Goal: Task Accomplishment & Management: Use online tool/utility

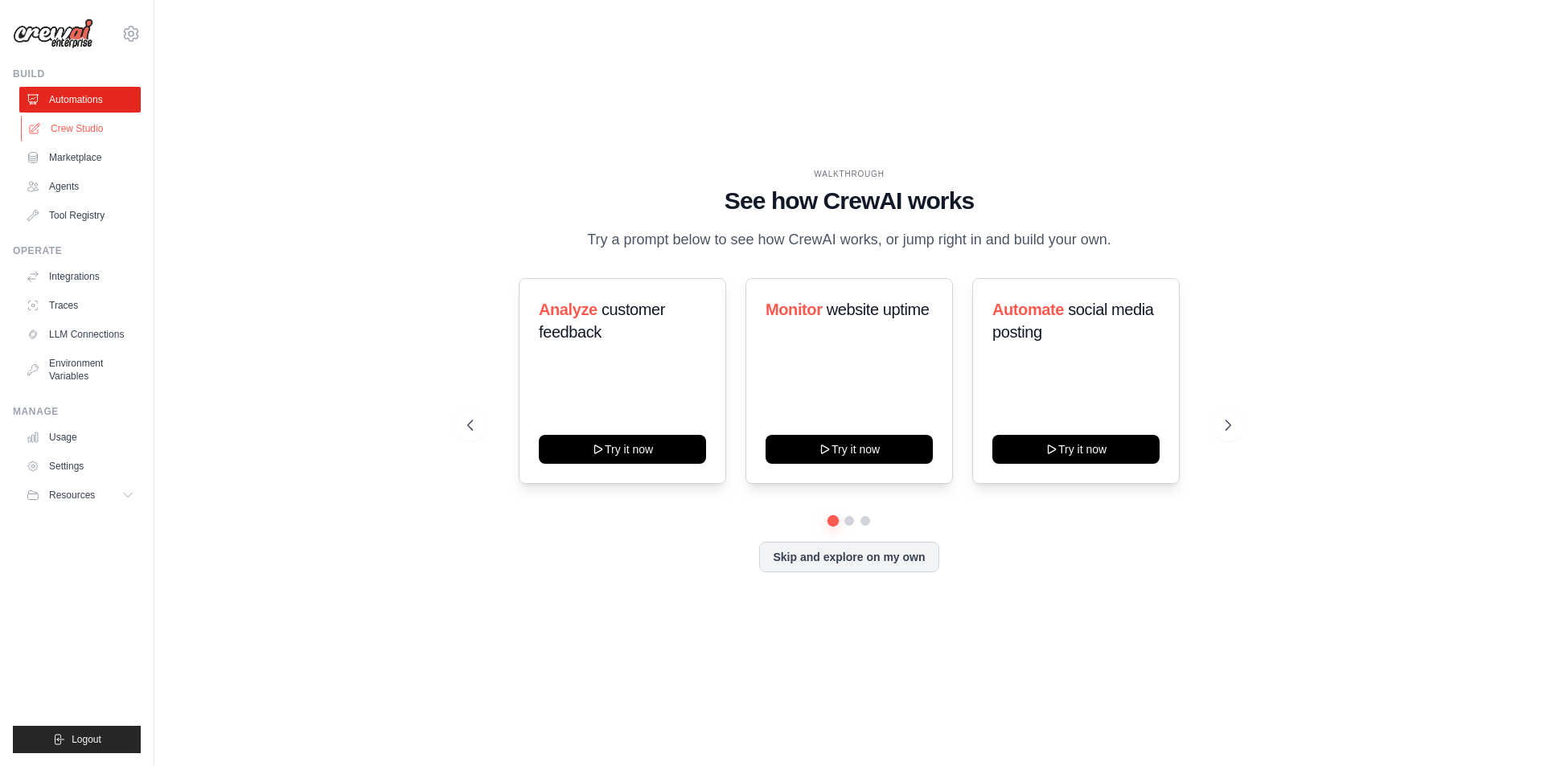
click at [72, 125] on link "Crew Studio" at bounding box center [81, 129] width 121 height 26
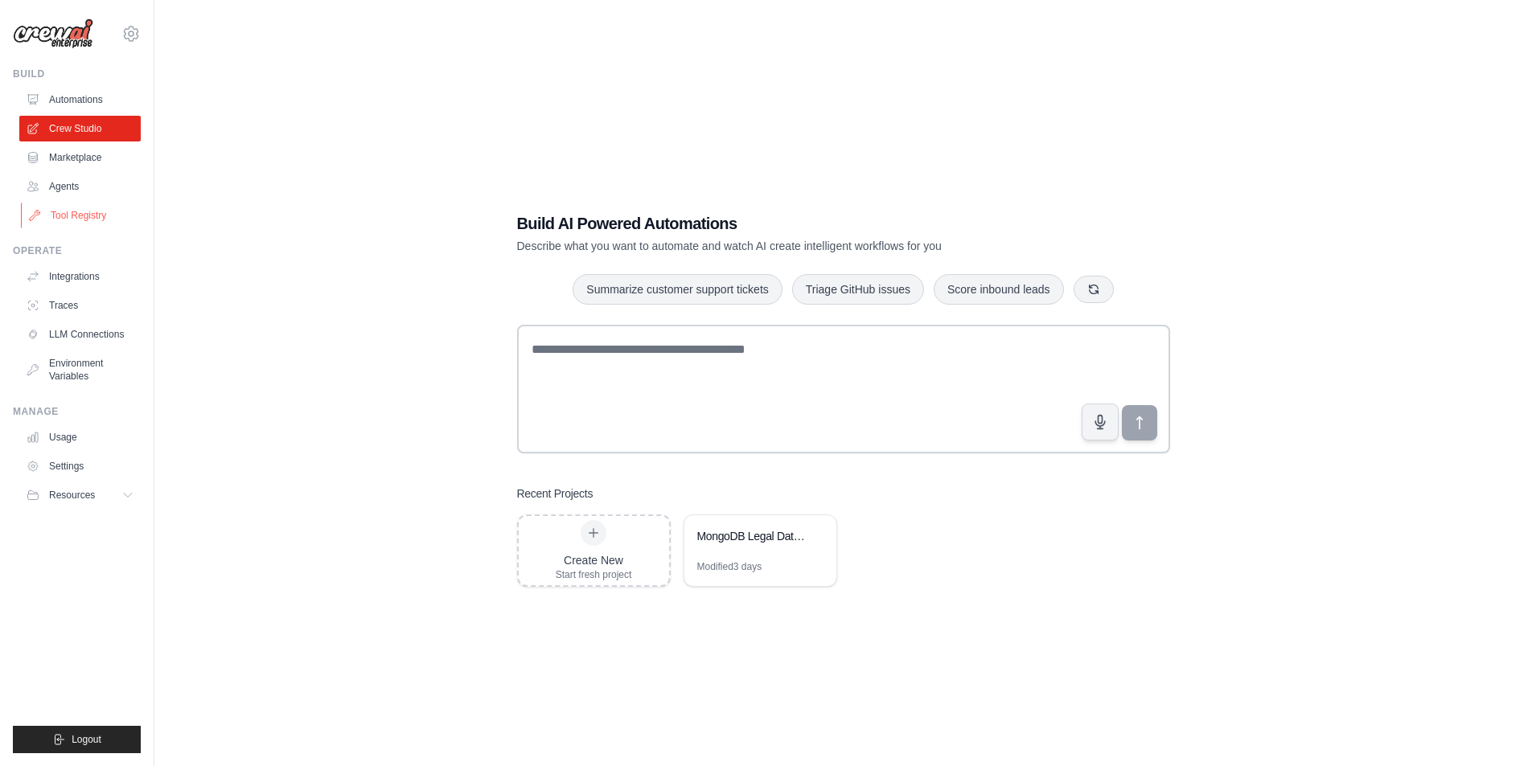
click at [91, 220] on link "Tool Registry" at bounding box center [81, 216] width 121 height 26
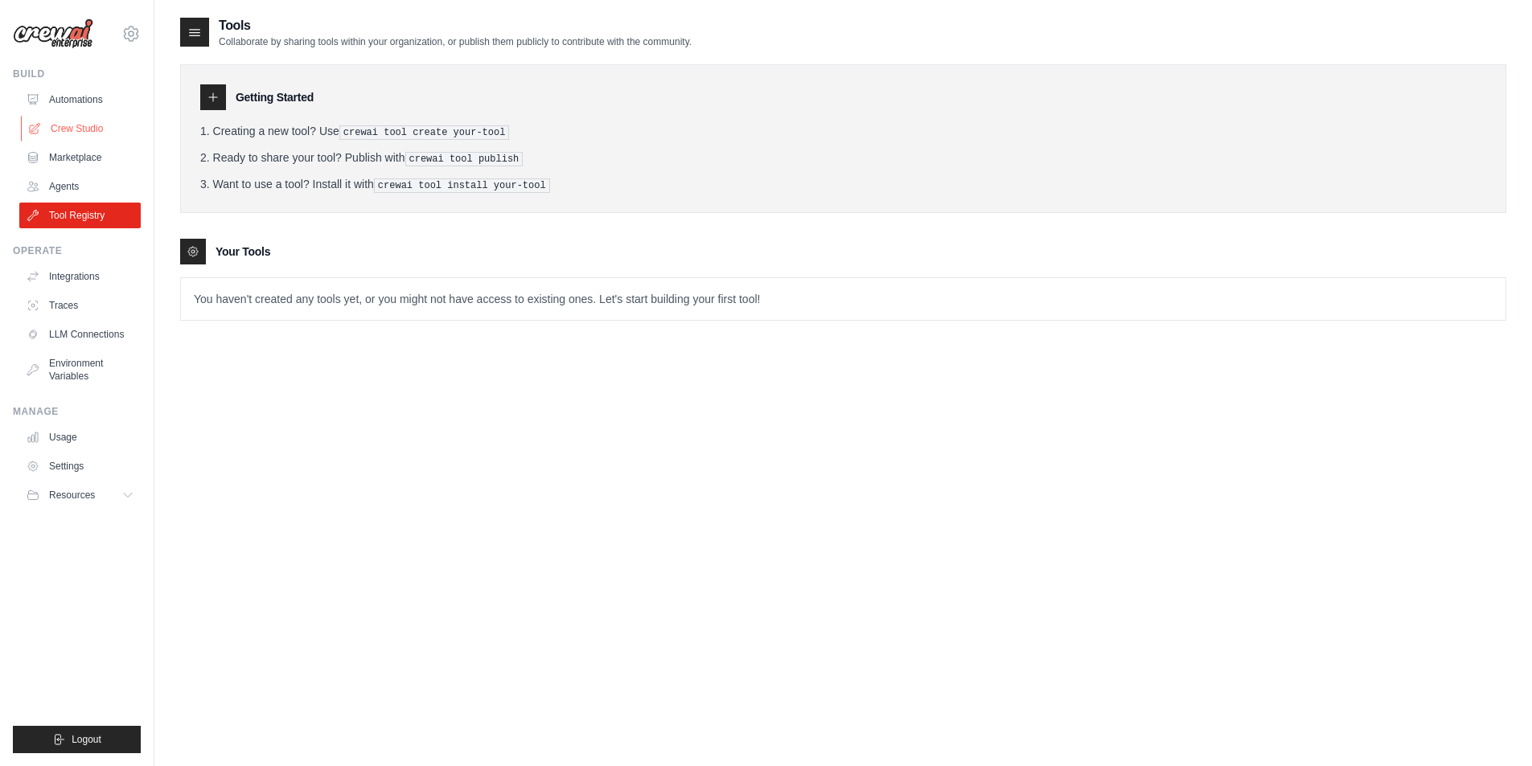
click at [88, 131] on link "Crew Studio" at bounding box center [81, 129] width 121 height 26
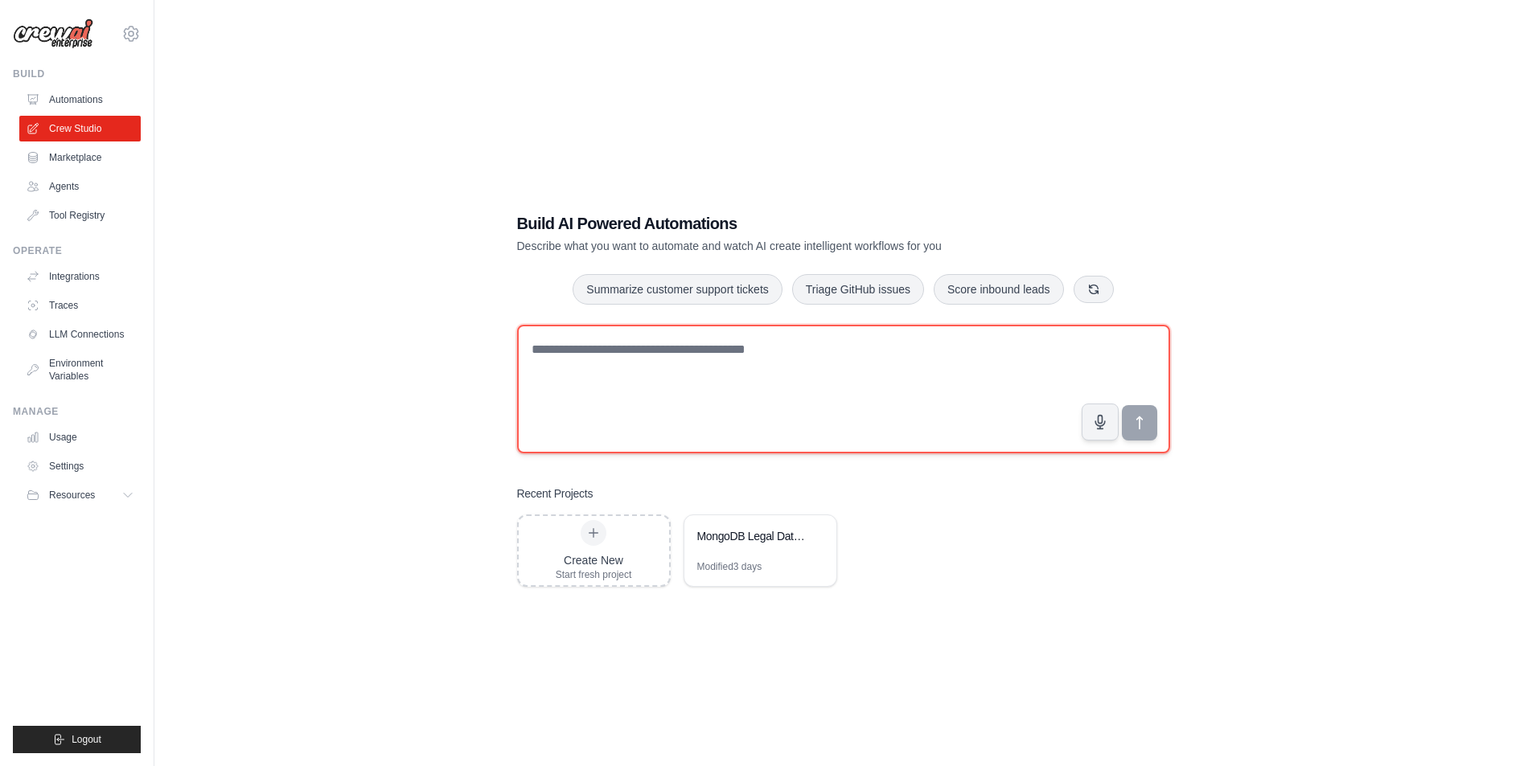
click at [712, 344] on textarea at bounding box center [843, 389] width 653 height 129
type textarea "****"
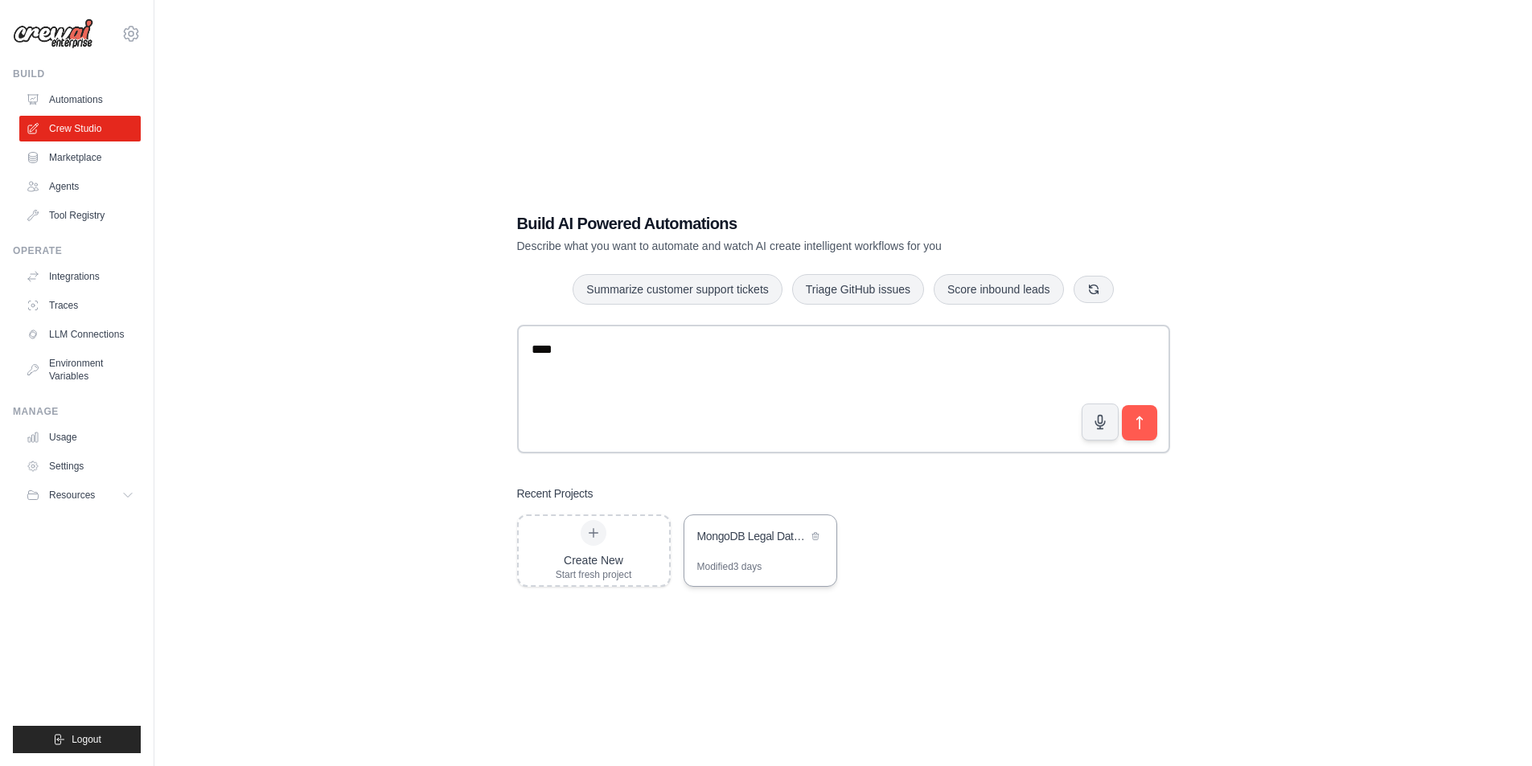
click at [747, 537] on div "MongoDB Legal Data Analyzer" at bounding box center [752, 536] width 110 height 16
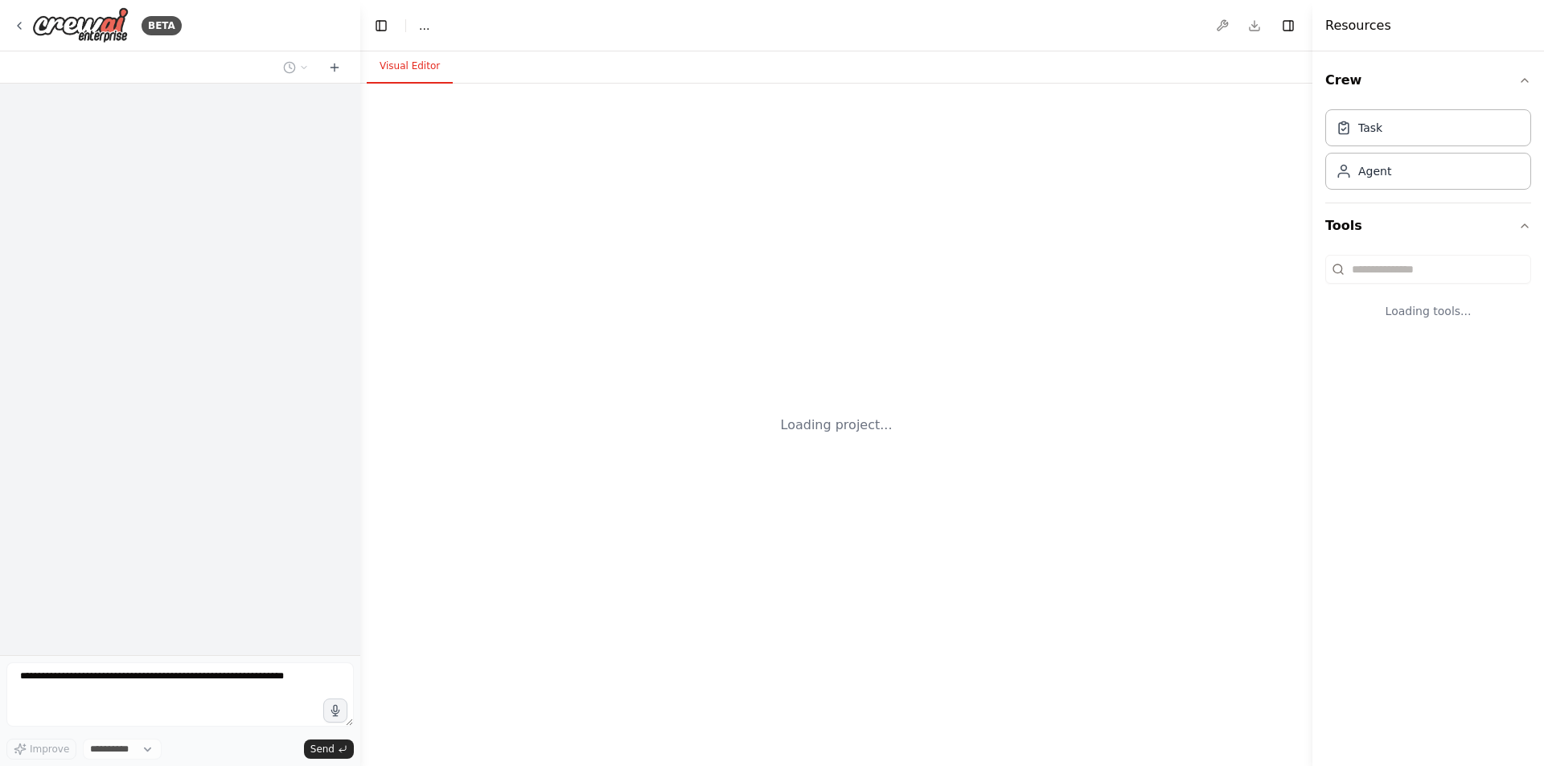
select select "****"
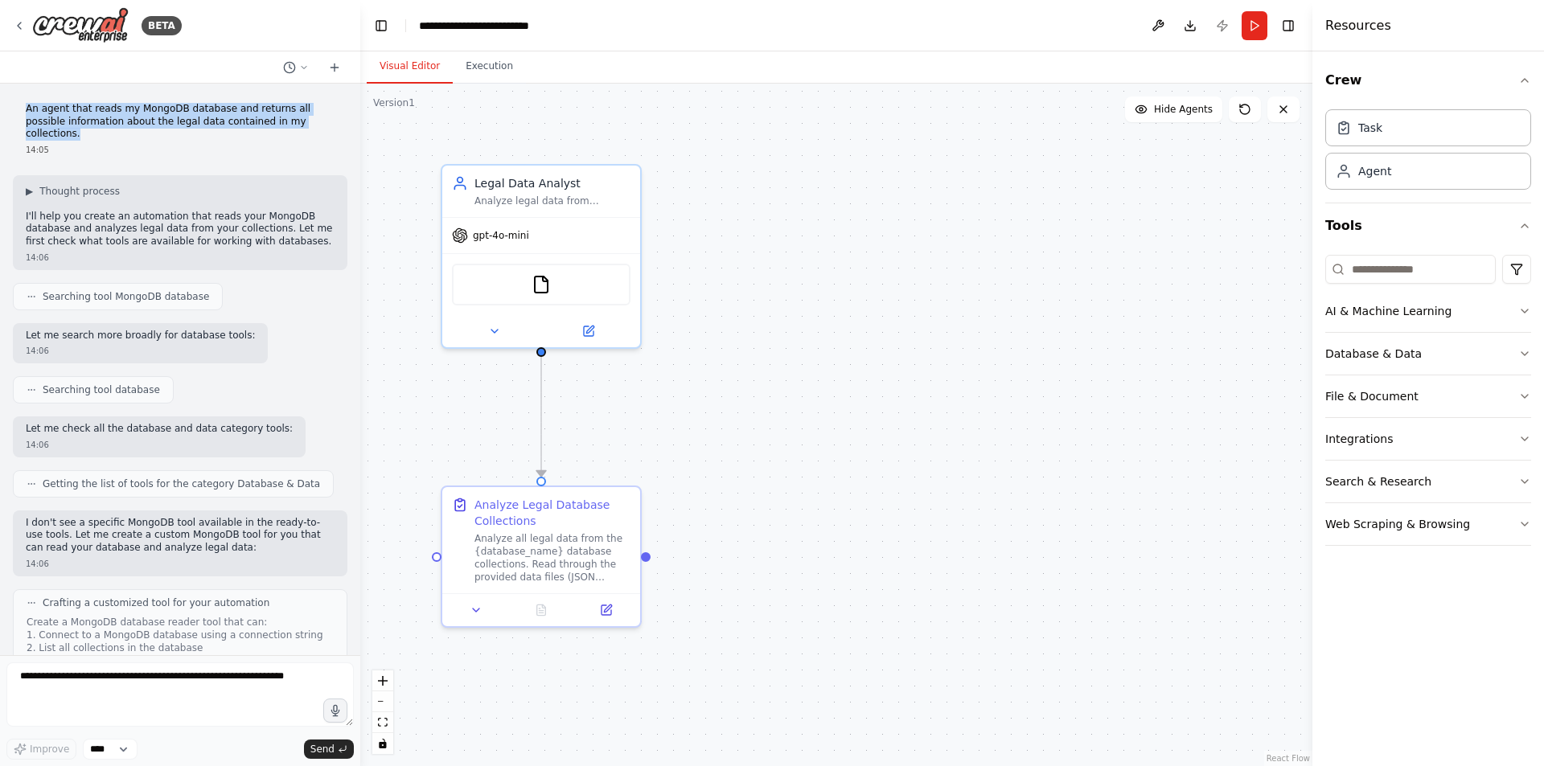
drag, startPoint x: 27, startPoint y: 107, endPoint x: 311, endPoint y: 125, distance: 284.4
click at [311, 125] on p "An agent that reads my MongoDB database and returns all possible information ab…" at bounding box center [180, 122] width 309 height 38
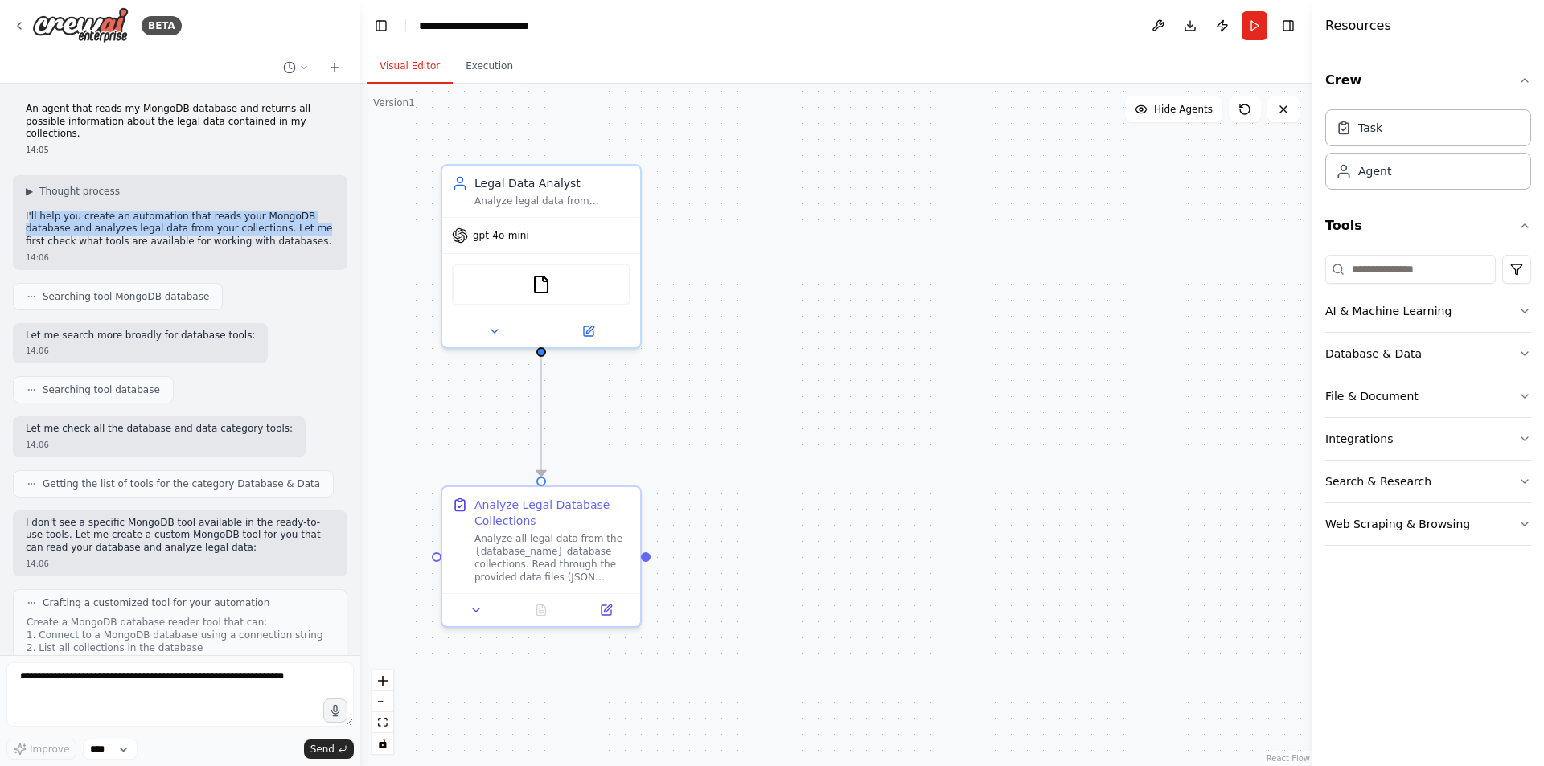
drag, startPoint x: 28, startPoint y: 200, endPoint x: 291, endPoint y: 216, distance: 263.4
click at [291, 216] on p "I'll help you create an automation that reads your MongoDB database and analyze…" at bounding box center [180, 230] width 309 height 38
click at [252, 228] on p "I'll help you create an automation that reads your MongoDB database and analyze…" at bounding box center [180, 230] width 309 height 38
drag, startPoint x: 33, startPoint y: 284, endPoint x: 195, endPoint y: 286, distance: 162.4
click at [195, 286] on div "Searching tool MongoDB database" at bounding box center [118, 296] width 210 height 27
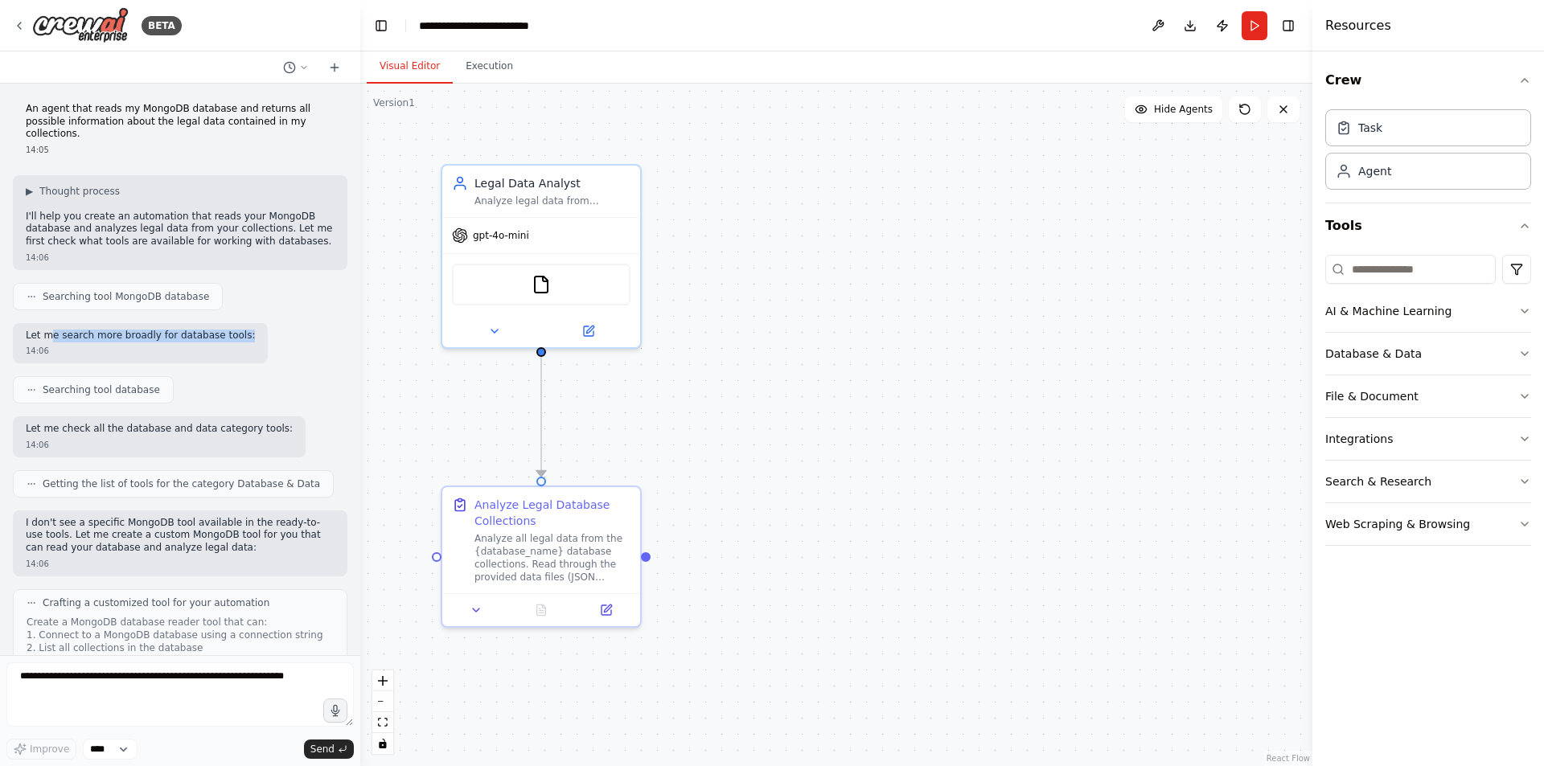
drag, startPoint x: 47, startPoint y: 325, endPoint x: 232, endPoint y: 328, distance: 185.0
click at [235, 327] on div "Let me search more broadly for database tools: 14:06" at bounding box center [140, 343] width 255 height 41
click at [86, 384] on span "Searching tool database" at bounding box center [101, 390] width 117 height 13
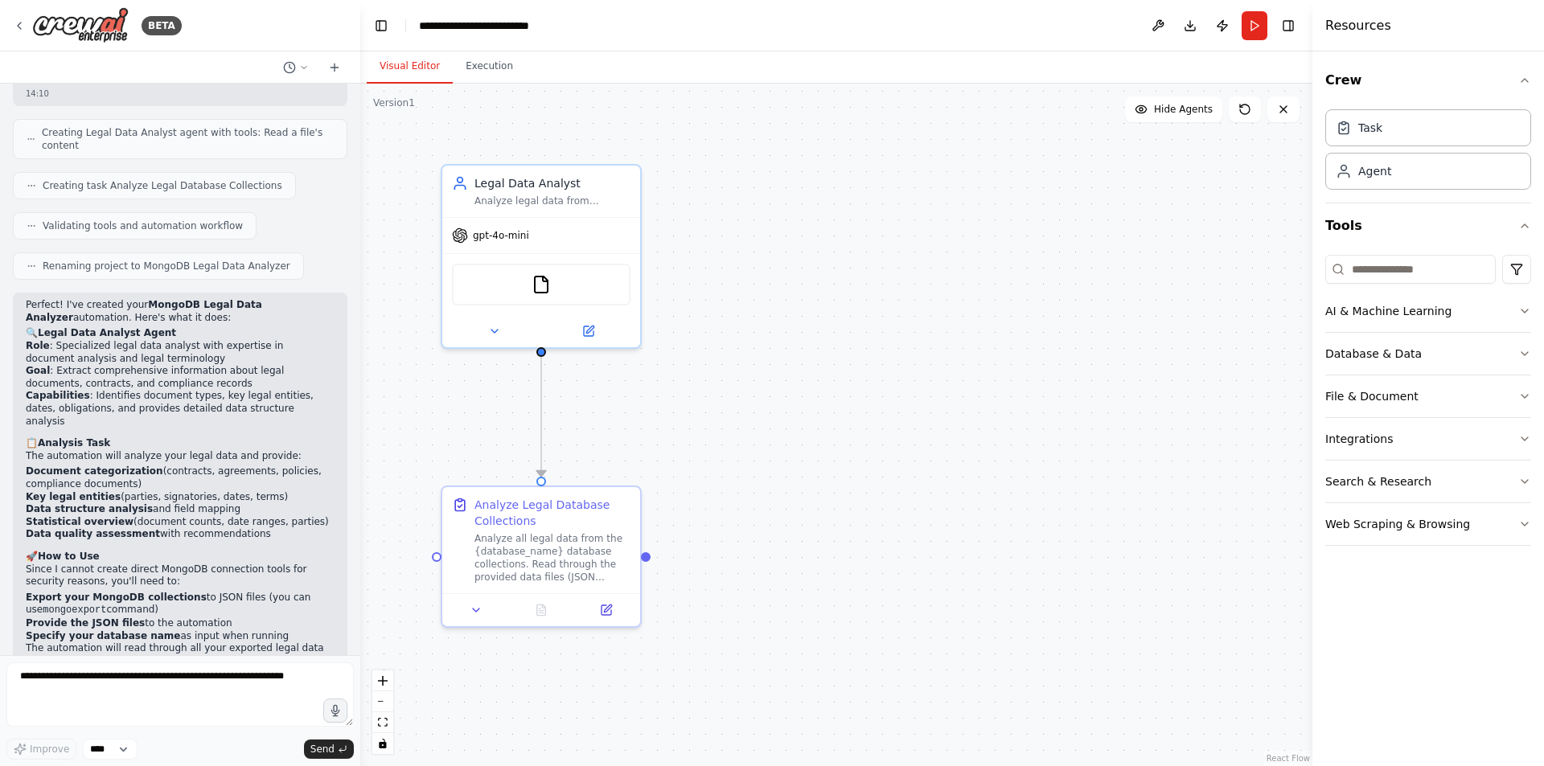
scroll to position [1570, 0]
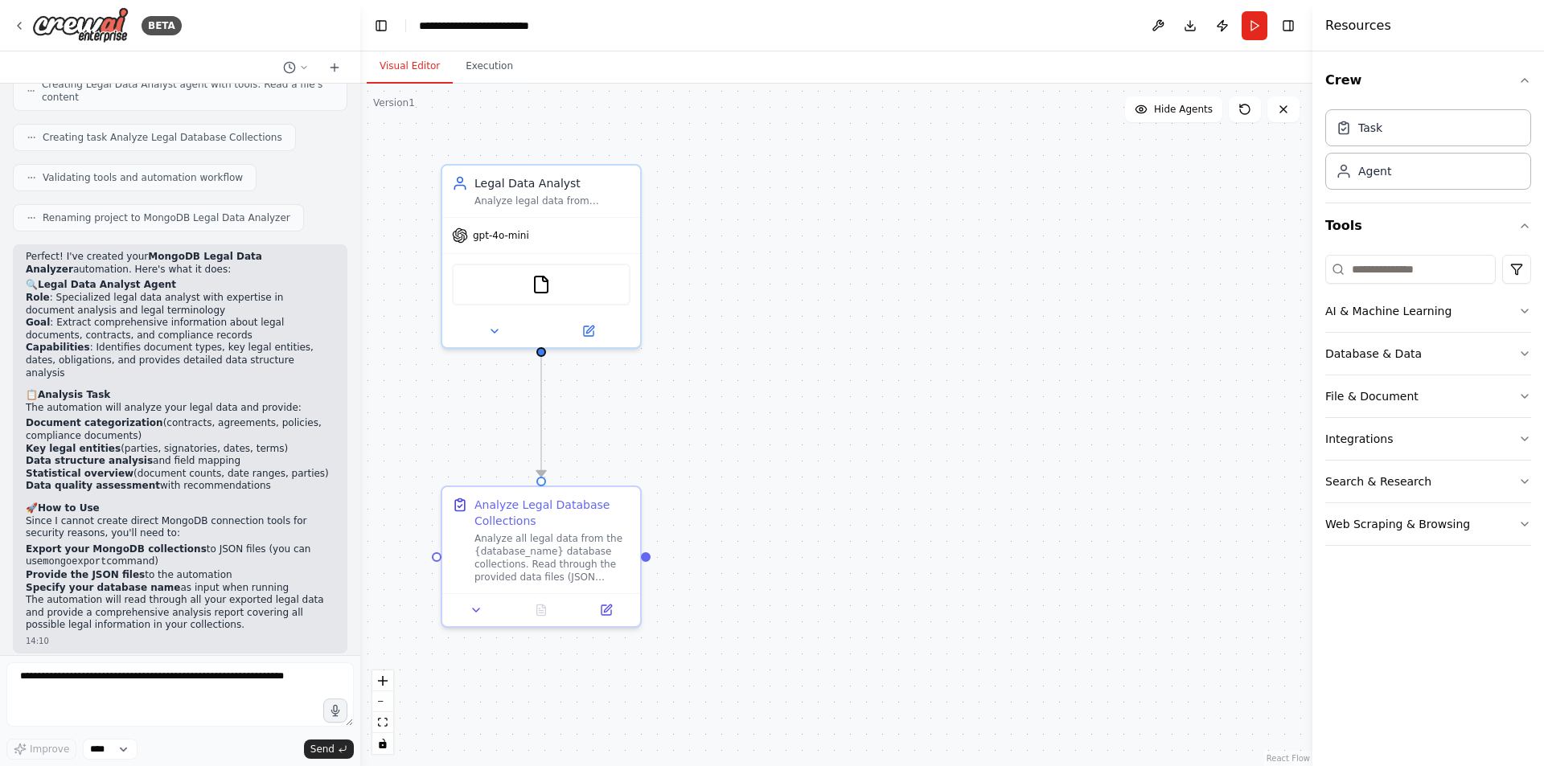
drag, startPoint x: 46, startPoint y: 629, endPoint x: 20, endPoint y: 632, distance: 25.9
click at [20, 667] on div "Would you like me to run the automation now? You'll need to provide JSON export…" at bounding box center [180, 700] width 334 height 66
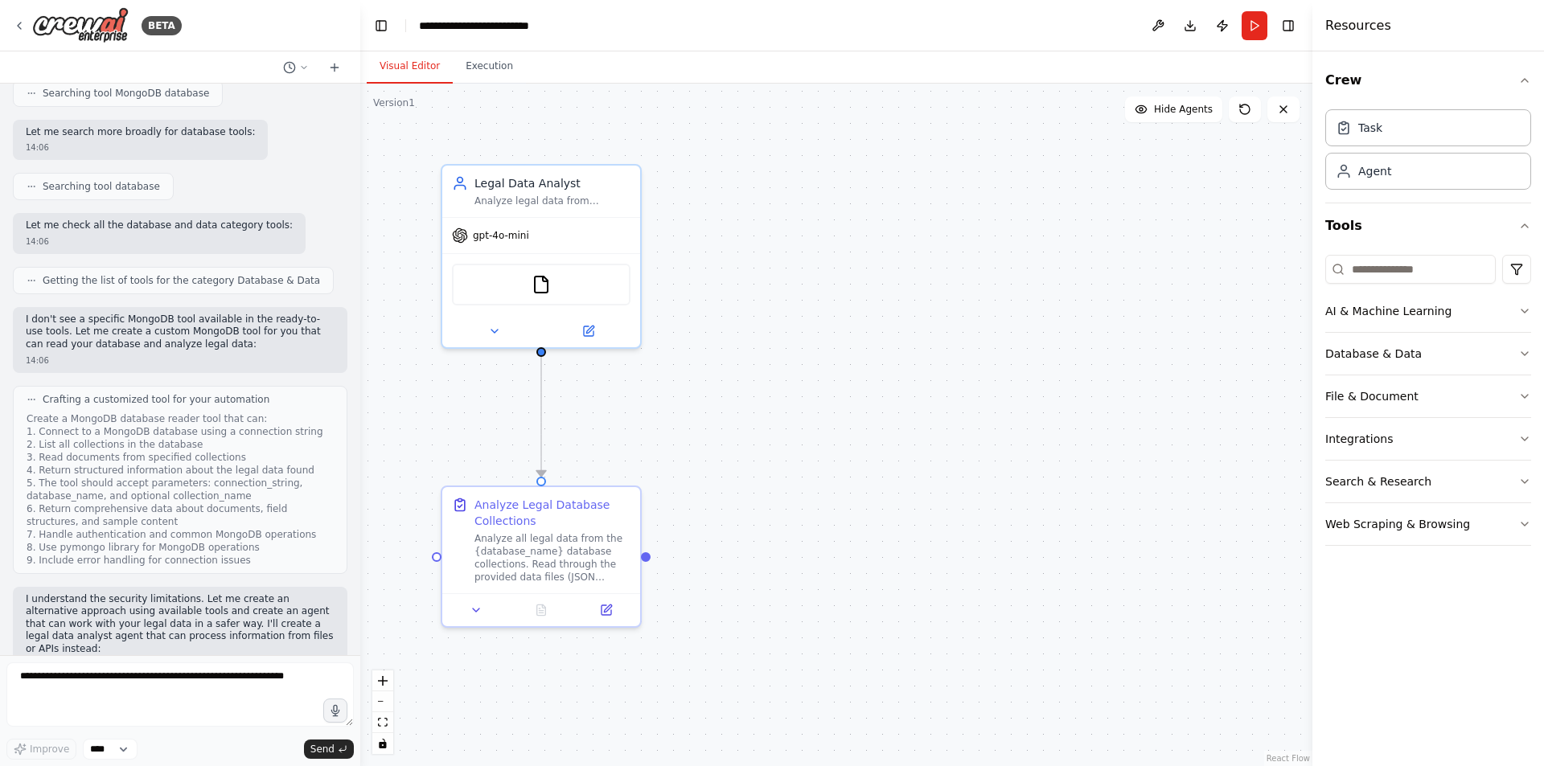
scroll to position [0, 0]
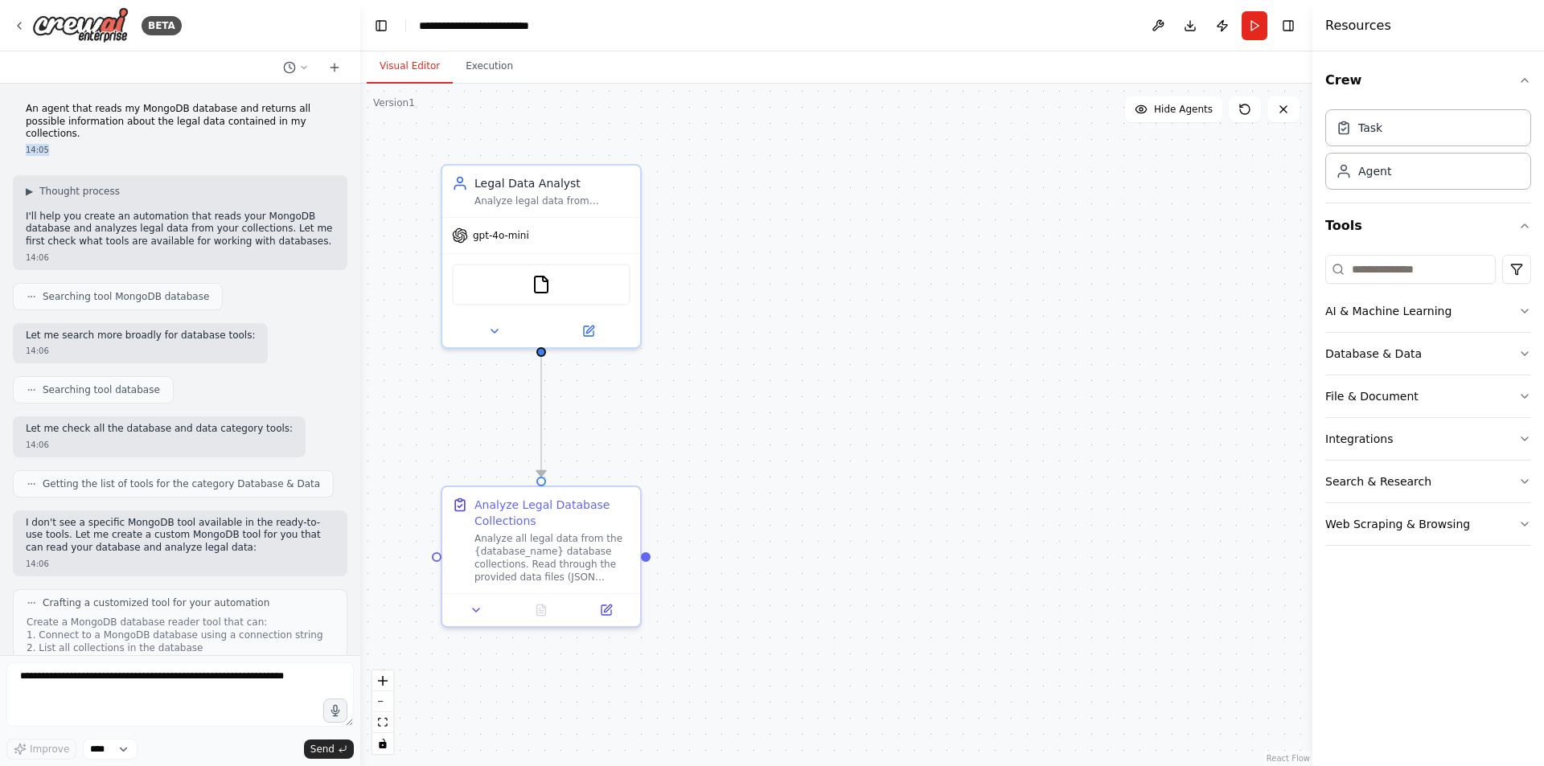
drag, startPoint x: 55, startPoint y: 137, endPoint x: 37, endPoint y: 162, distance: 31.2
click at [6, 130] on div "An agent that reads my MongoDB database and returns all possible information ab…" at bounding box center [180, 370] width 360 height 572
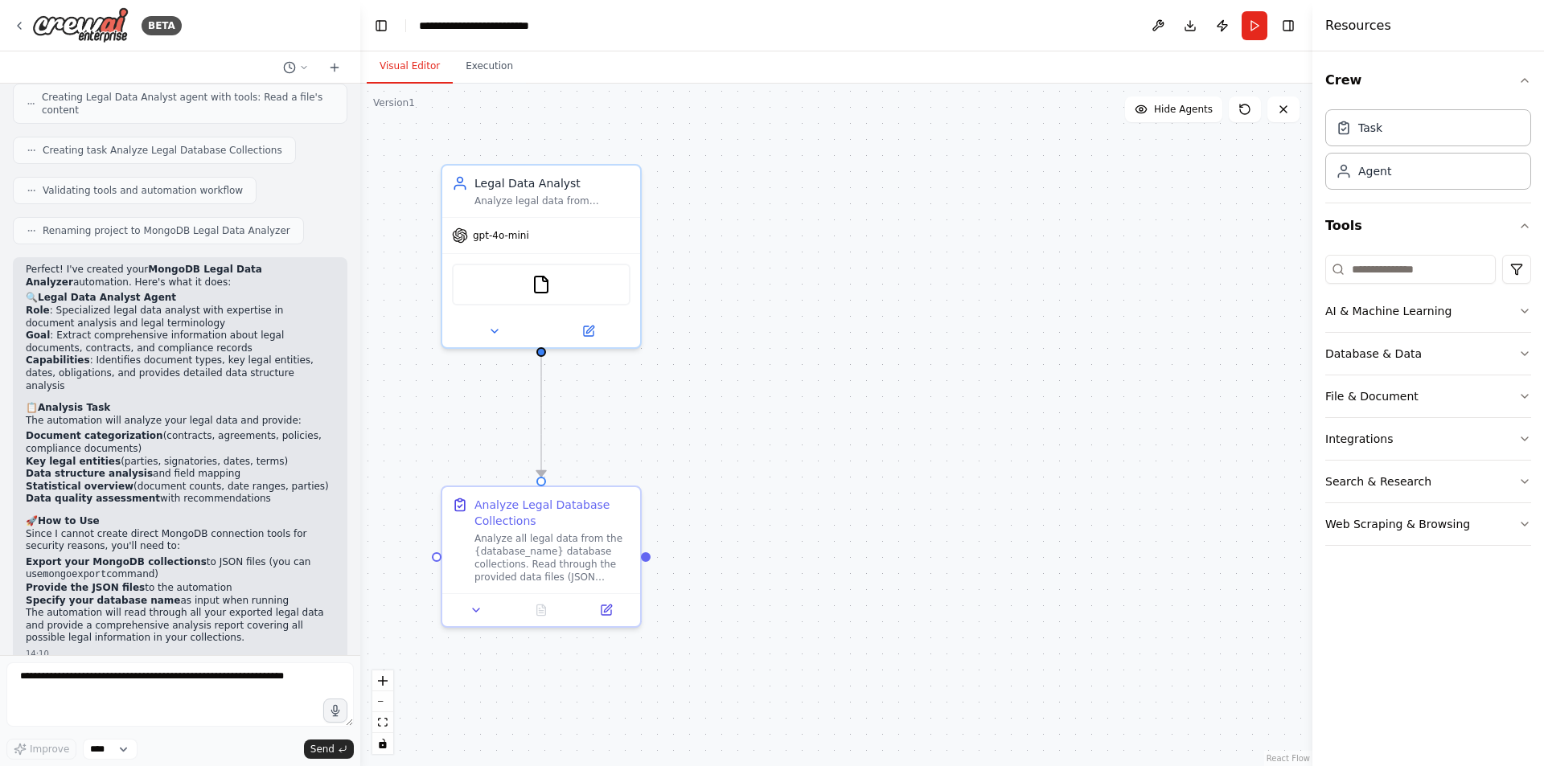
scroll to position [1570, 0]
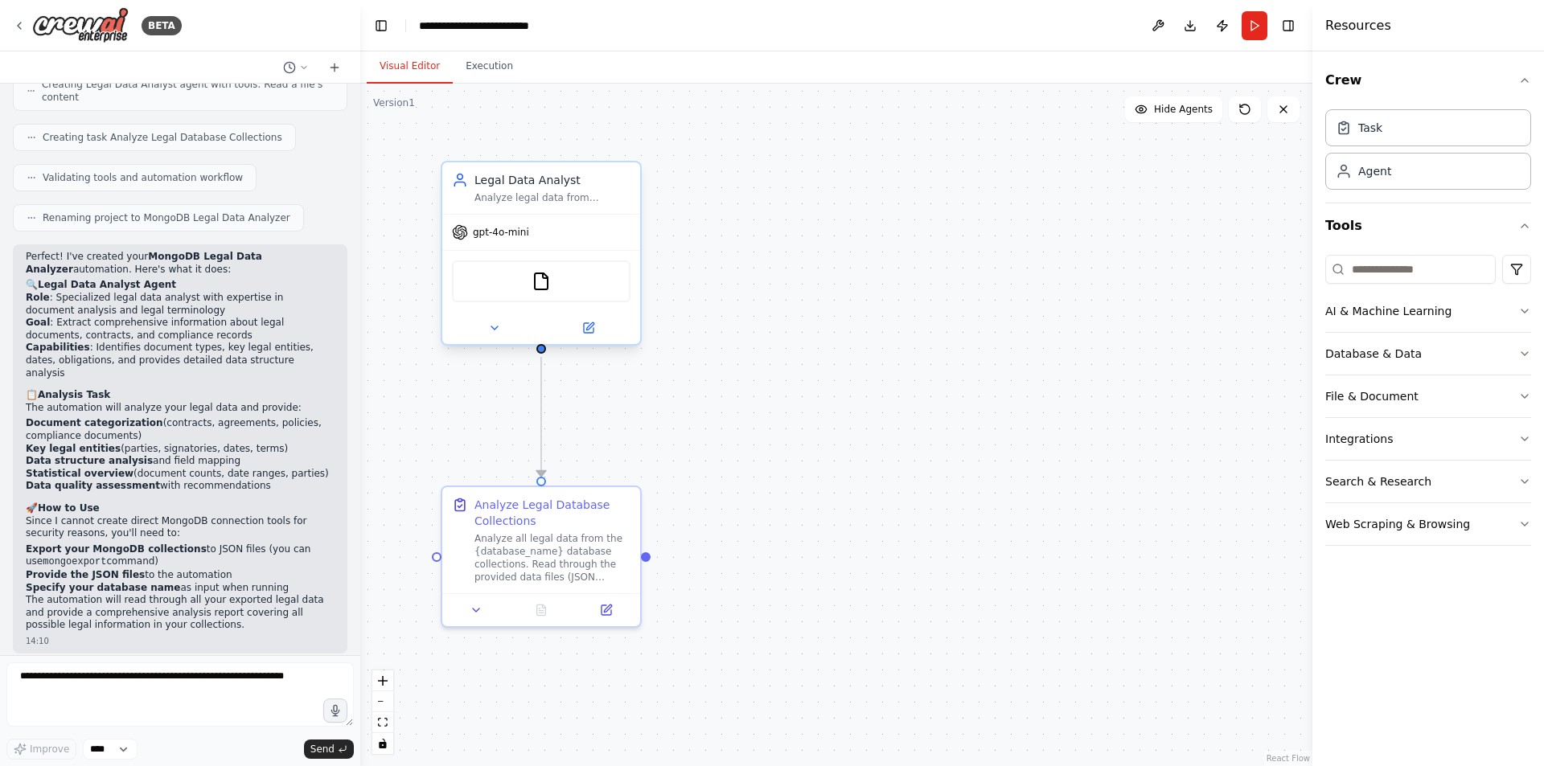
click at [564, 216] on div "gpt-4o-mini" at bounding box center [541, 232] width 198 height 35
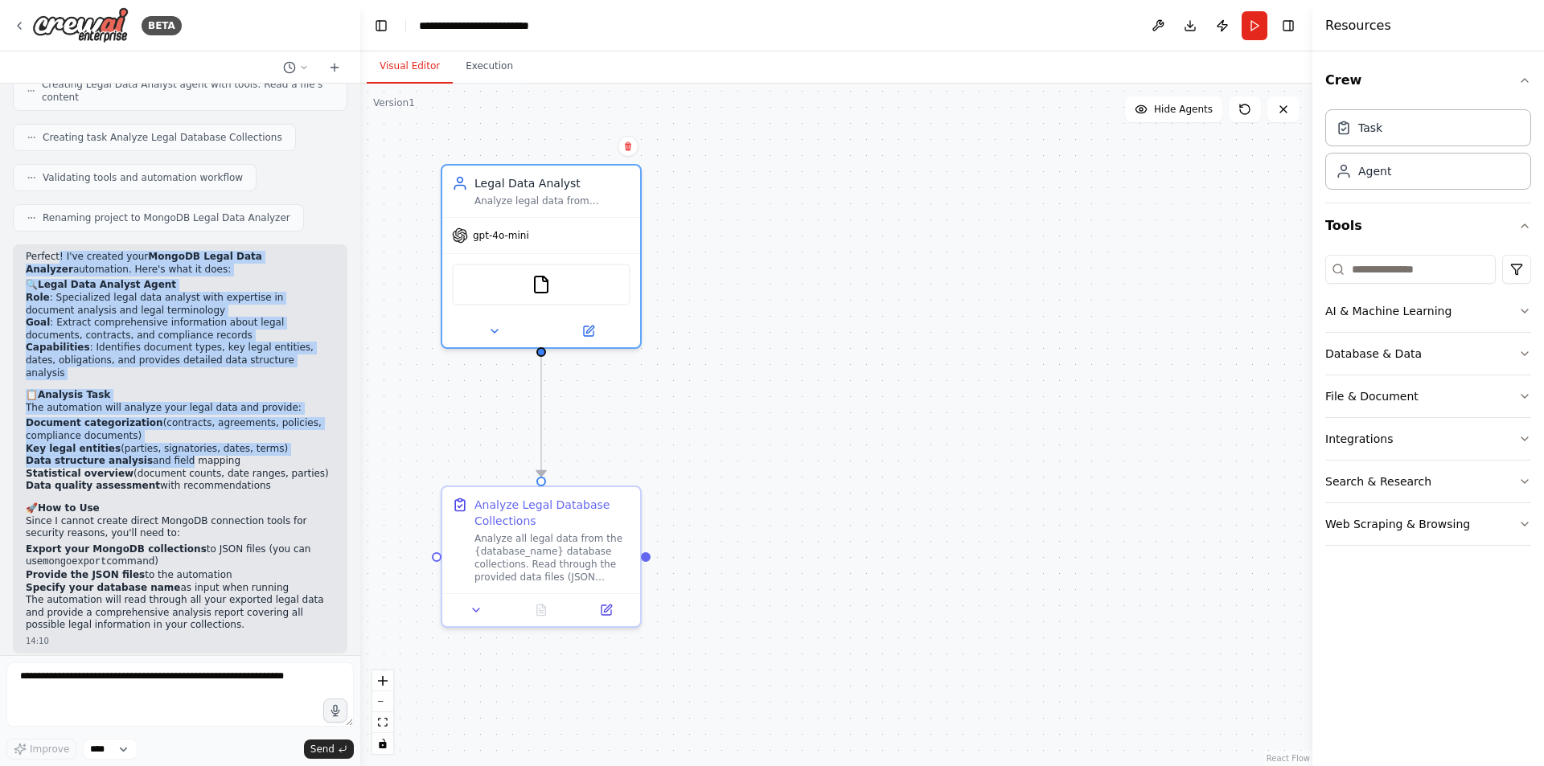
drag, startPoint x: 55, startPoint y: 178, endPoint x: 164, endPoint y: 369, distance: 220.4
click at [164, 369] on div "Perfect! I've created your MongoDB Legal Data Analyzer automation. Here's what …" at bounding box center [180, 441] width 309 height 381
click at [109, 251] on p "Perfect! I've created your MongoDB Legal Data Analyzer automation. Here's what …" at bounding box center [180, 263] width 309 height 25
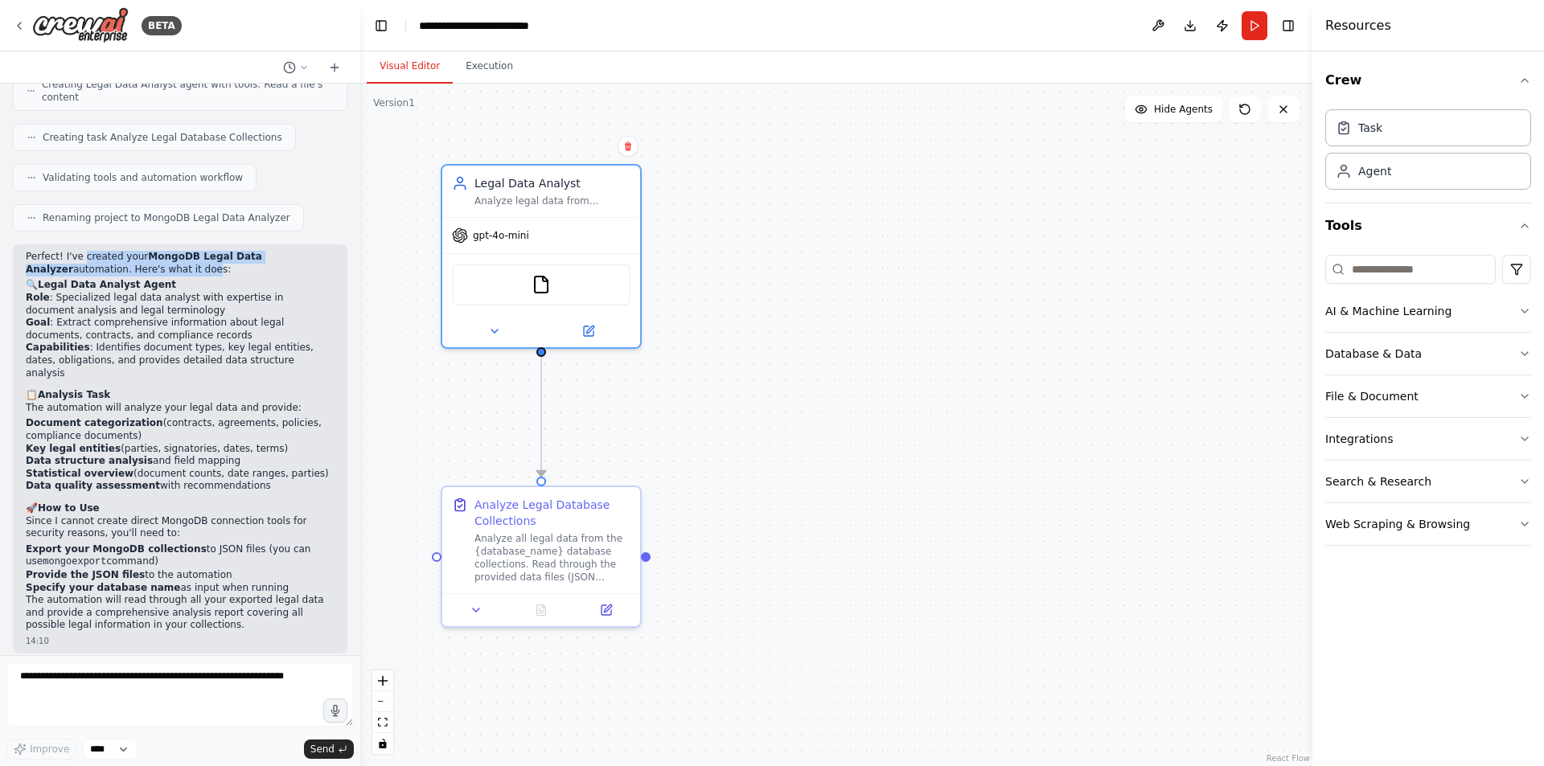
drag, startPoint x: 83, startPoint y: 183, endPoint x: 166, endPoint y: 187, distance: 83.7
click at [151, 251] on p "Perfect! I've created your MongoDB Legal Data Analyzer automation. Here's what …" at bounding box center [180, 263] width 309 height 25
click at [235, 251] on p "Perfect! I've created your MongoDB Legal Data Analyzer automation. Here's what …" at bounding box center [180, 263] width 309 height 25
drag, startPoint x: 84, startPoint y: 182, endPoint x: 74, endPoint y: 189, distance: 12.1
click at [74, 251] on p "Perfect! I've created your MongoDB Legal Data Analyzer automation. Here's what …" at bounding box center [180, 263] width 309 height 25
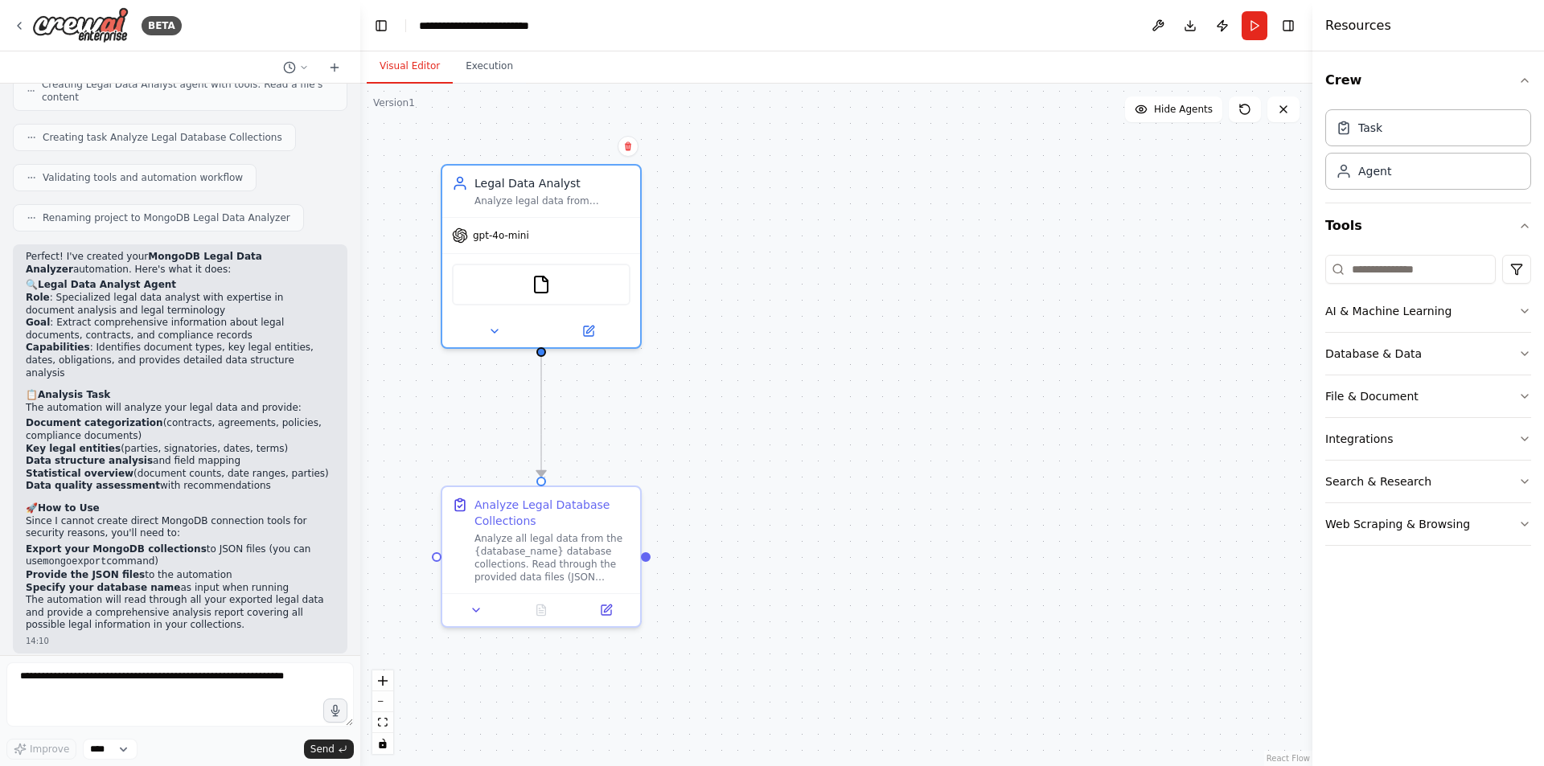
click at [195, 292] on li "Role : Specialized legal data analyst with expertise in document analysis and l…" at bounding box center [180, 304] width 309 height 25
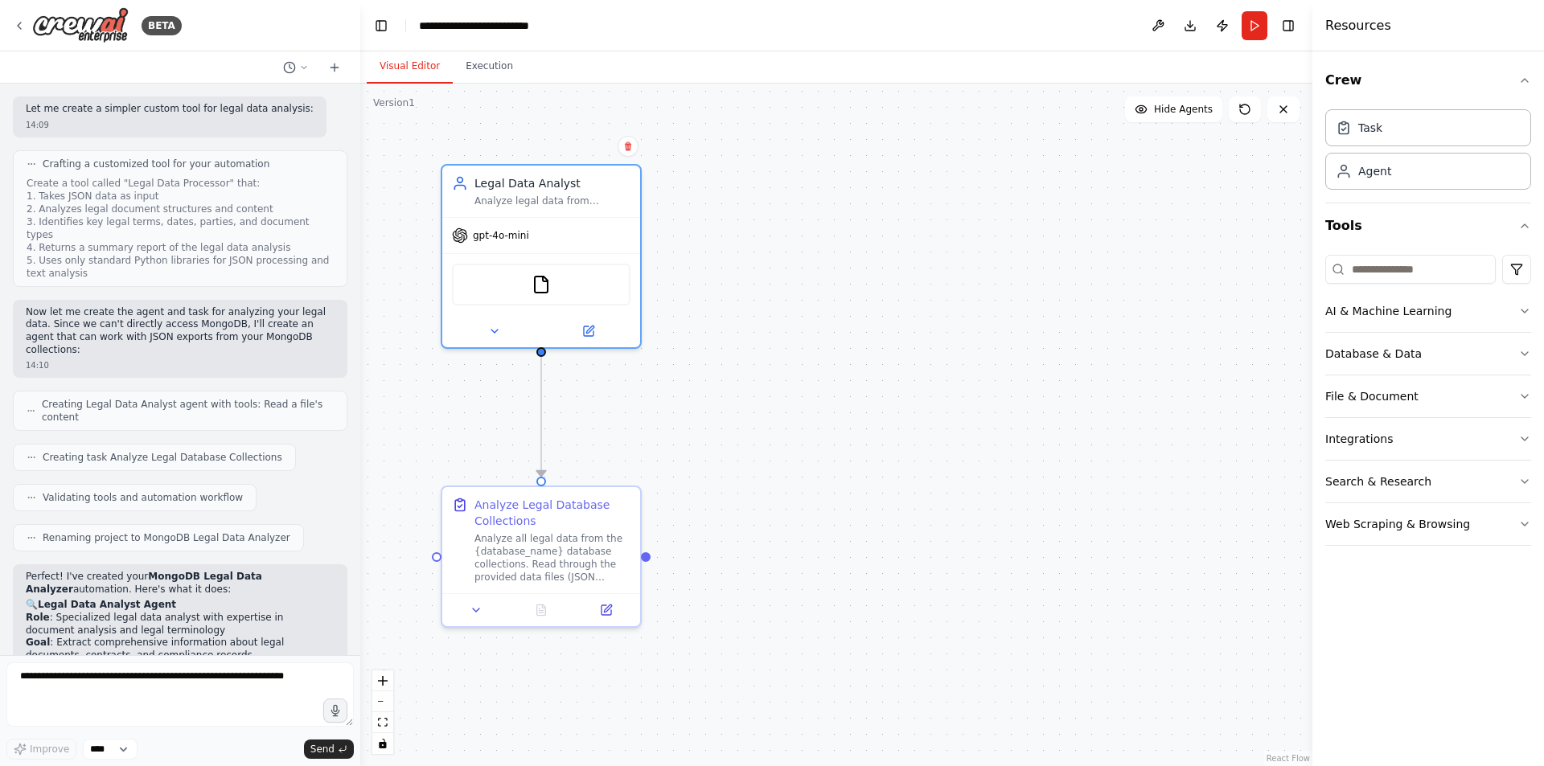
scroll to position [1248, 0]
click at [562, 207] on div "Legal Data Analyst Analyze legal data from {database_name} and extract comprehe…" at bounding box center [541, 187] width 198 height 51
click at [467, 321] on button at bounding box center [494, 327] width 91 height 19
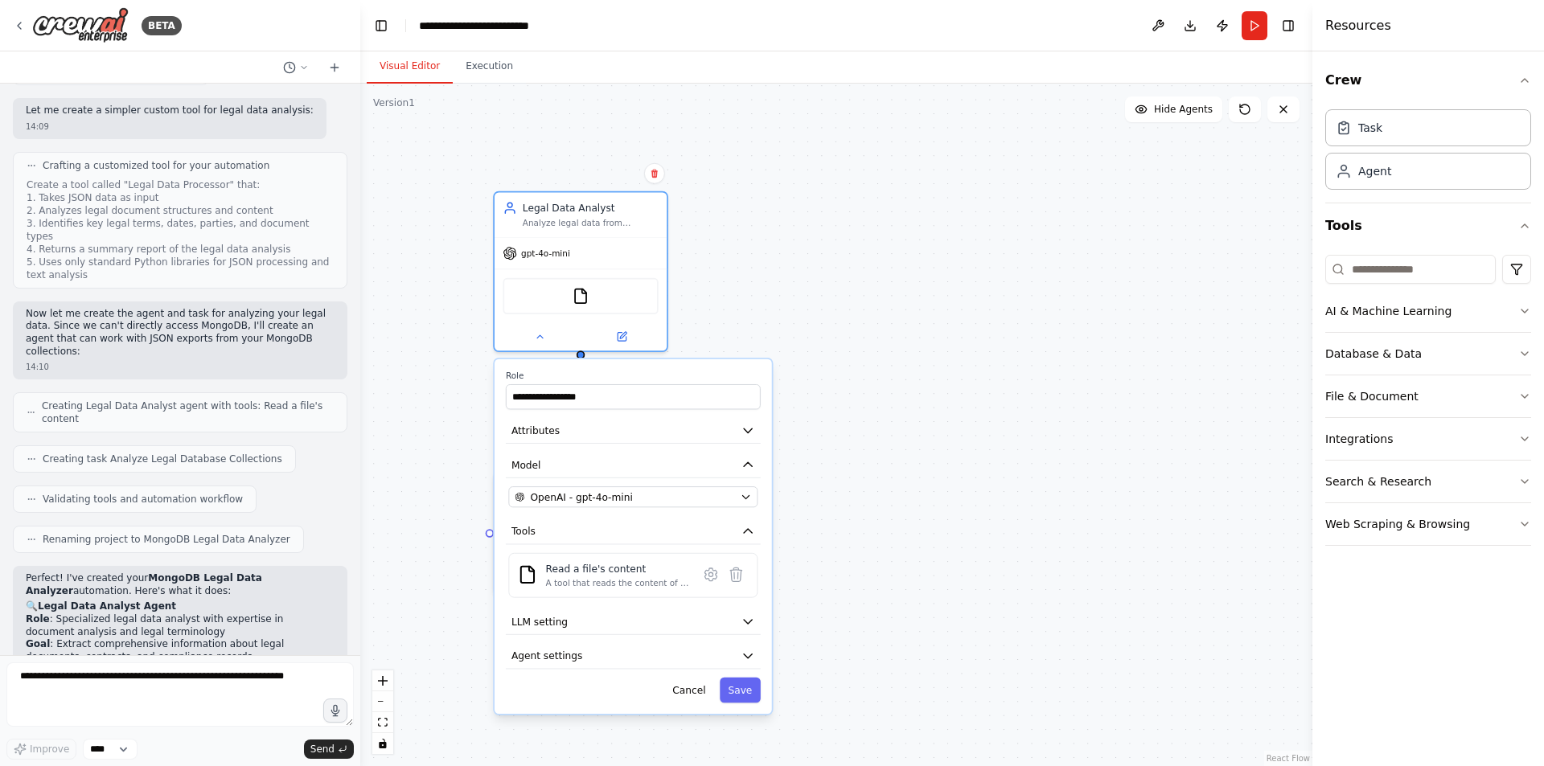
click at [855, 432] on div "**********" at bounding box center [836, 425] width 952 height 683
click at [850, 385] on div "**********" at bounding box center [836, 425] width 952 height 683
click at [425, 318] on div "**********" at bounding box center [836, 425] width 952 height 683
click at [786, 218] on div "**********" at bounding box center [836, 425] width 952 height 683
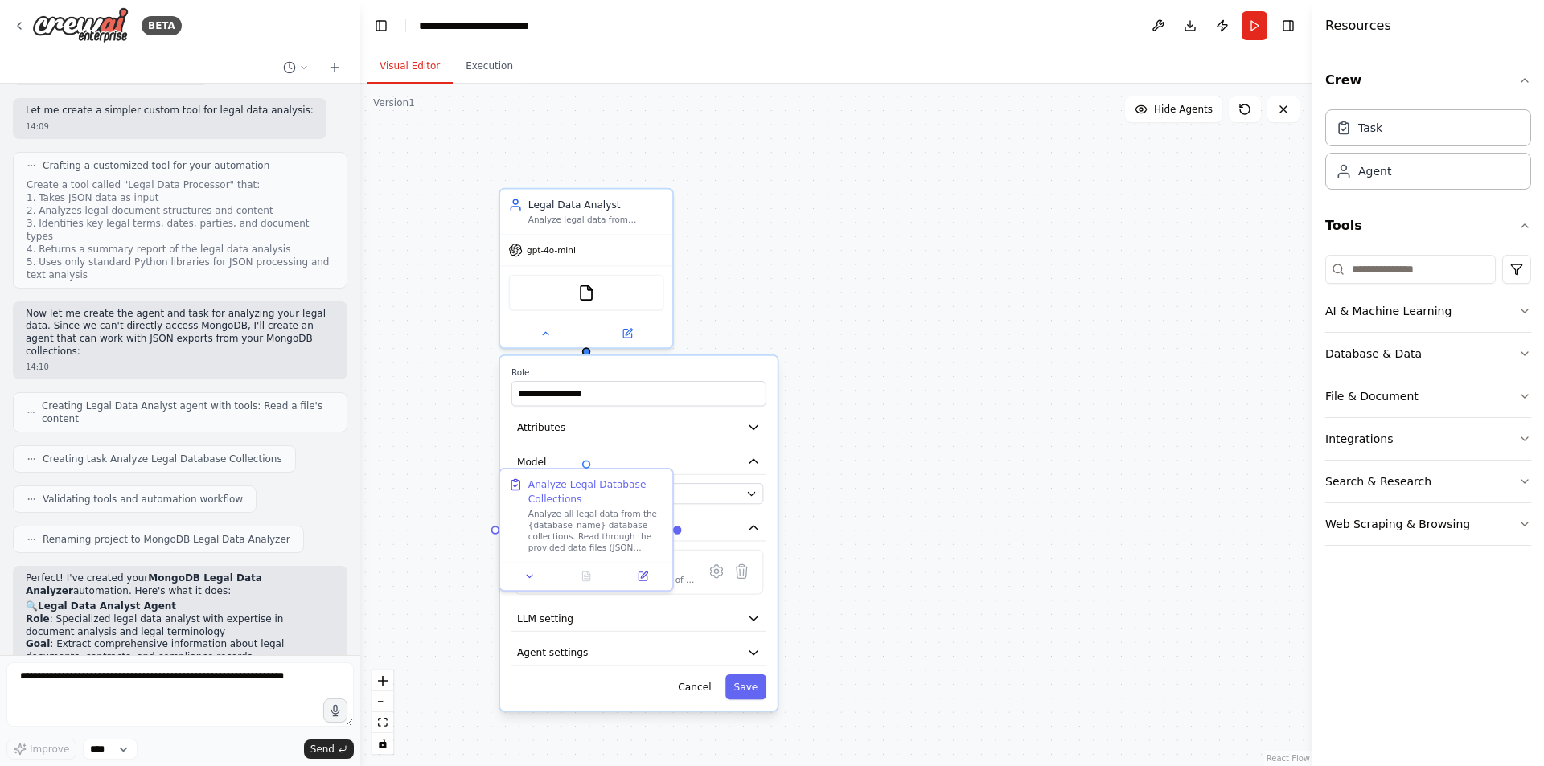
click at [870, 189] on div "**********" at bounding box center [836, 425] width 952 height 683
click at [704, 694] on button "Cancel" at bounding box center [695, 687] width 50 height 25
click at [854, 408] on div ".deletable-edge-delete-btn { width: 20px; height: 20px; border: 0px solid #ffff…" at bounding box center [836, 425] width 952 height 683
click at [230, 27] on div "BETA" at bounding box center [180, 25] width 360 height 51
